Goal: Task Accomplishment & Management: Use online tool/utility

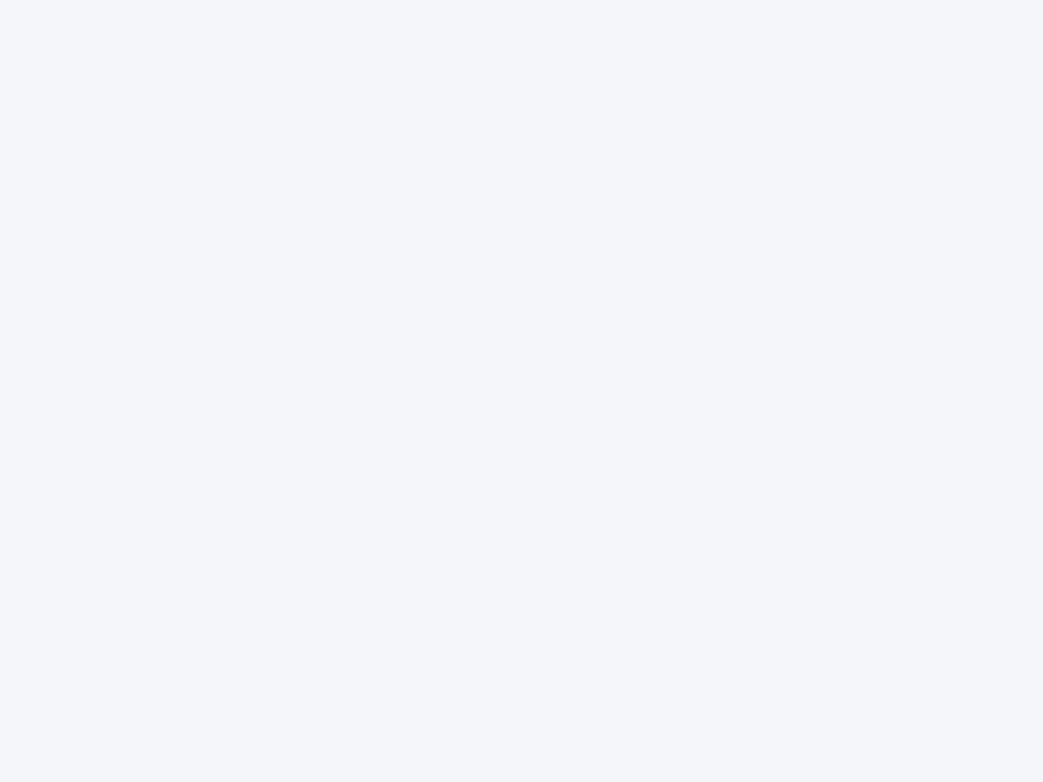
click at [521, 391] on div at bounding box center [521, 391] width 1043 height 782
